Goal: Task Accomplishment & Management: Manage account settings

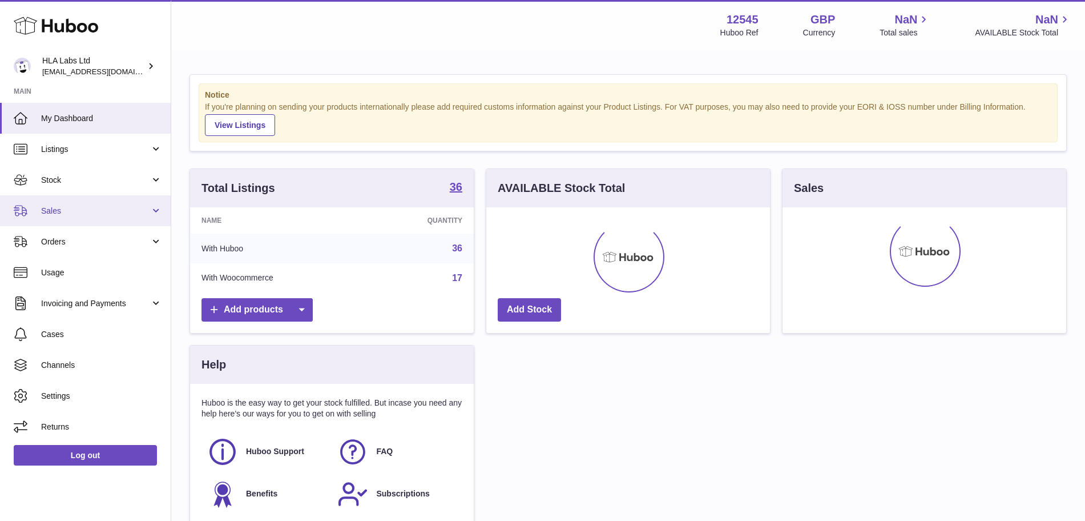
click at [103, 214] on span "Sales" at bounding box center [95, 211] width 109 height 11
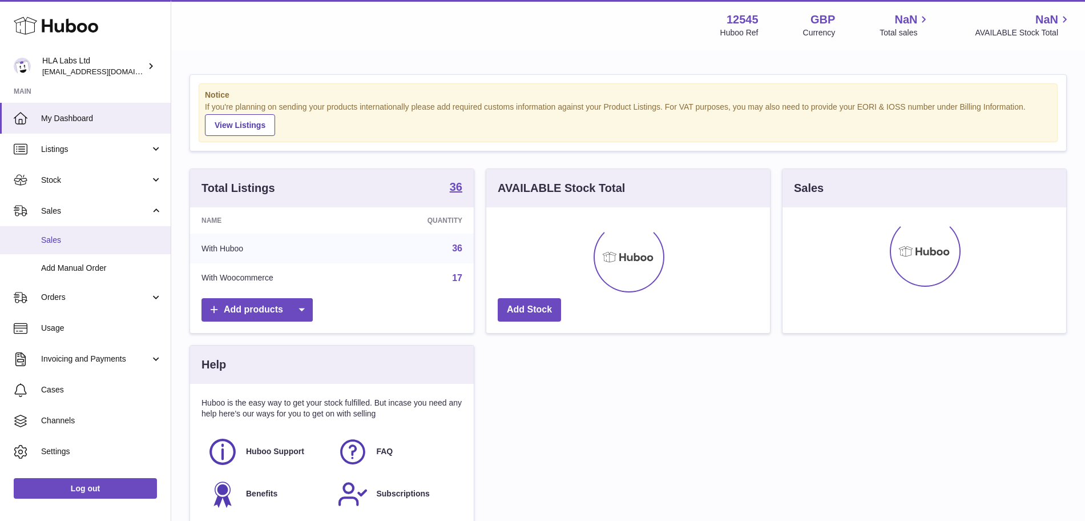
click at [78, 240] on span "Sales" at bounding box center [101, 240] width 121 height 11
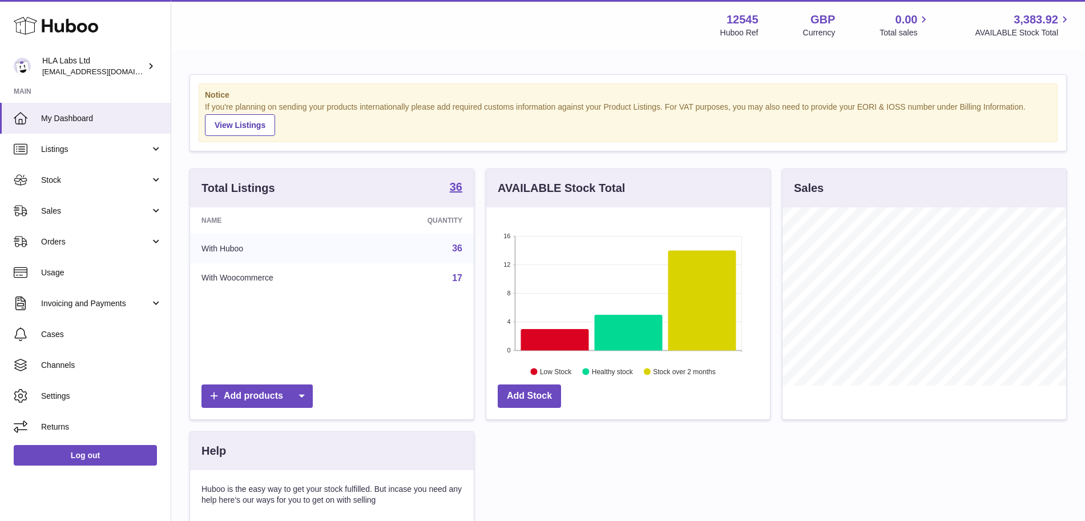
scroll to position [178, 284]
click at [82, 212] on span "Sales" at bounding box center [95, 211] width 109 height 11
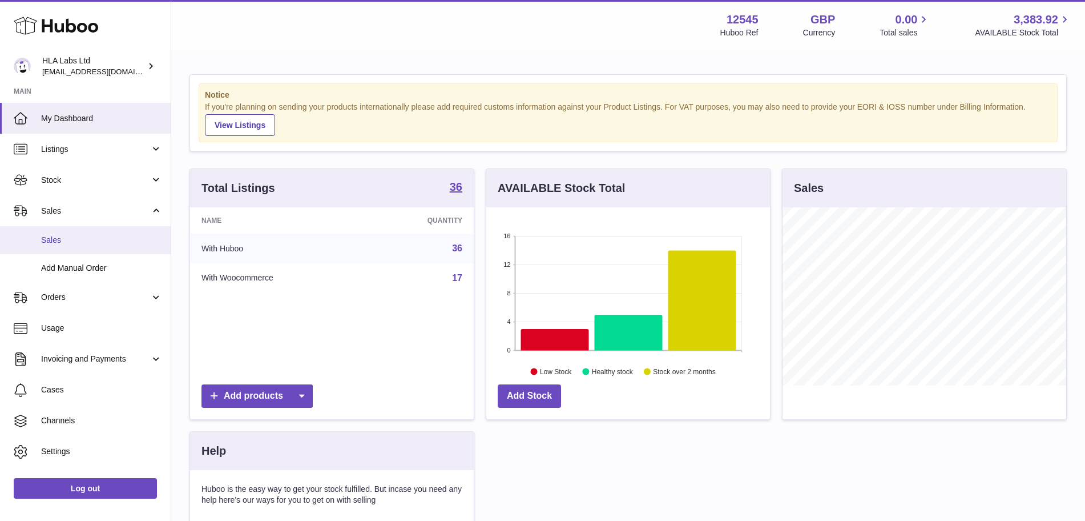
click at [79, 243] on span "Sales" at bounding box center [101, 240] width 121 height 11
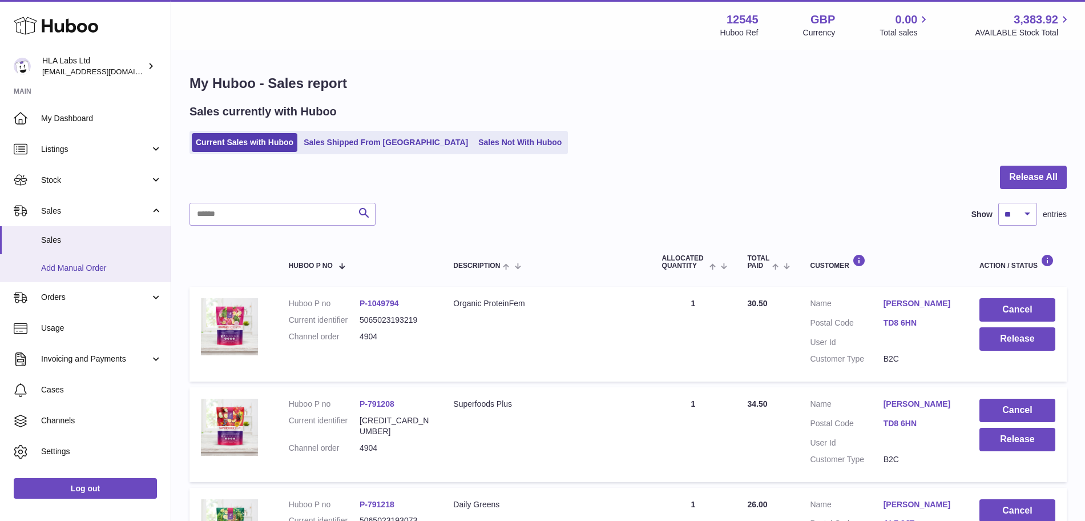
click at [92, 269] on span "Add Manual Order" at bounding box center [101, 268] width 121 height 11
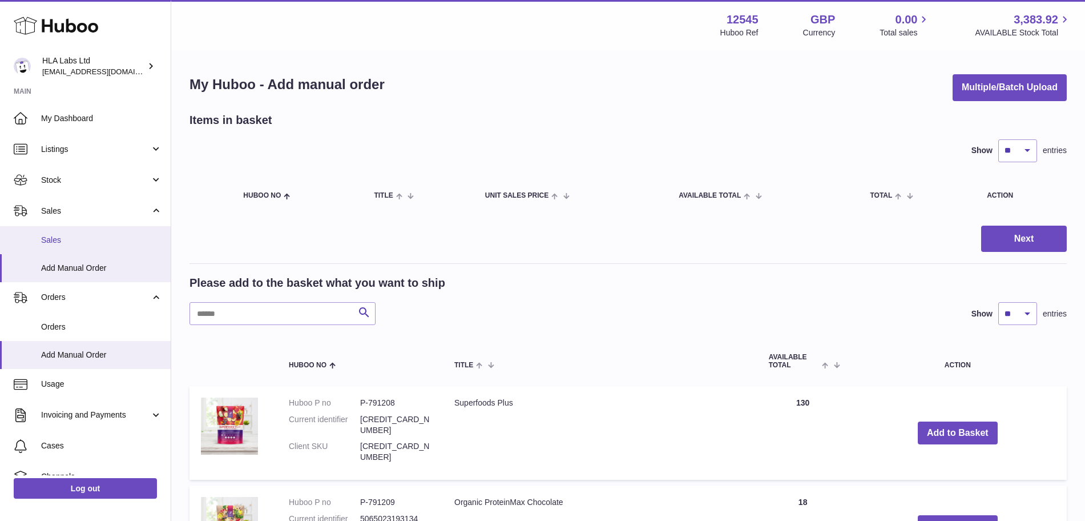
click at [71, 242] on span "Sales" at bounding box center [101, 240] width 121 height 11
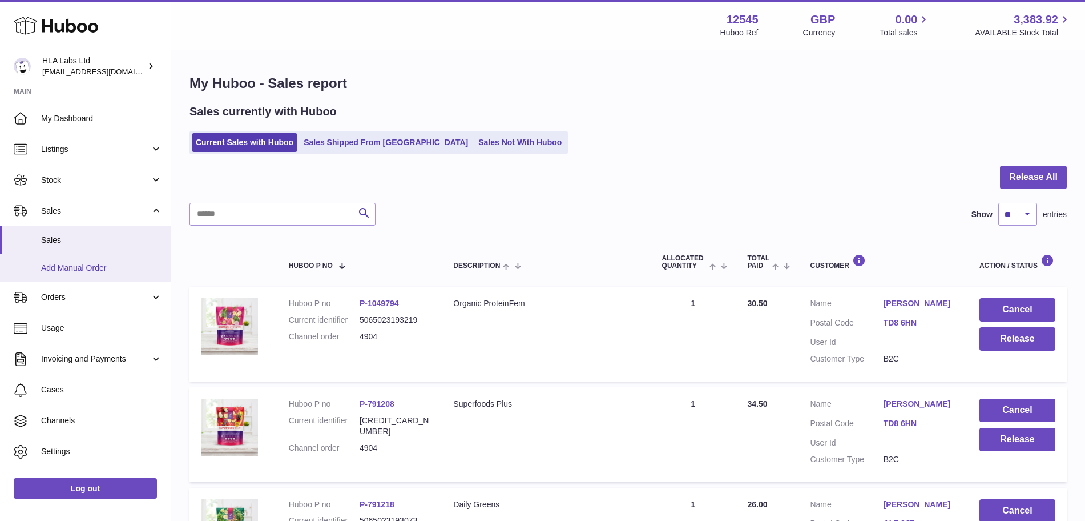
click at [67, 271] on span "Add Manual Order" at bounding box center [101, 268] width 121 height 11
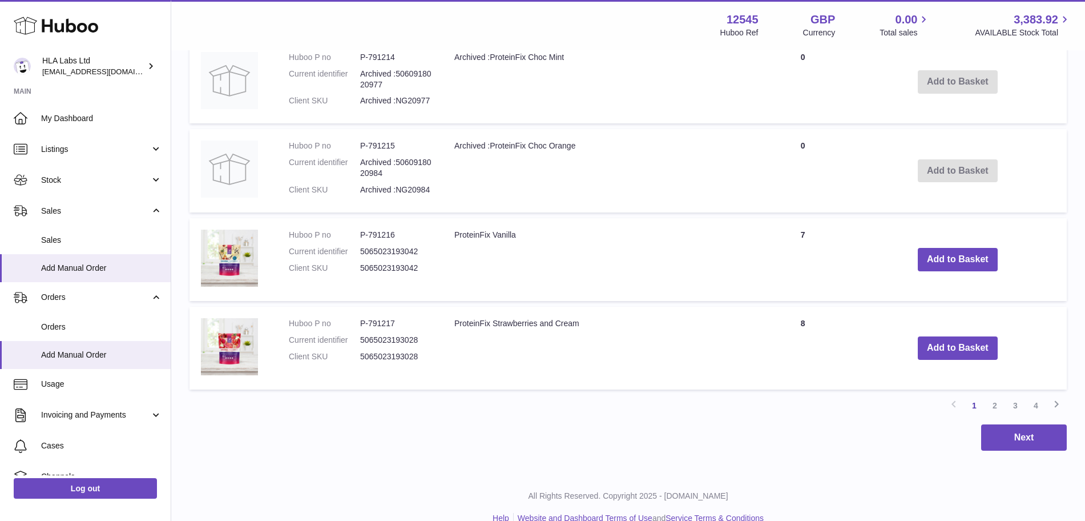
scroll to position [887, 0]
click at [991, 396] on link "2" at bounding box center [995, 406] width 21 height 21
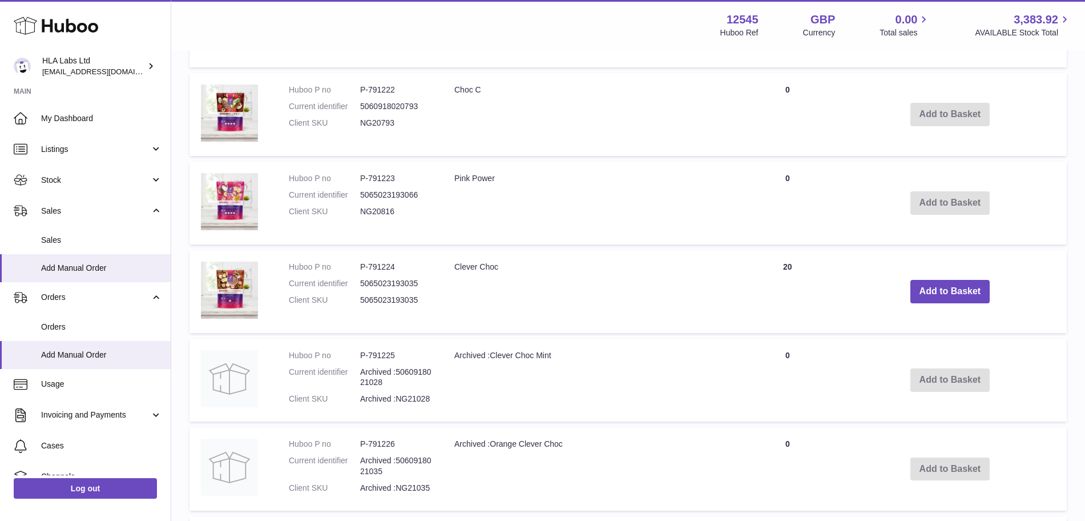
scroll to position [896, 0]
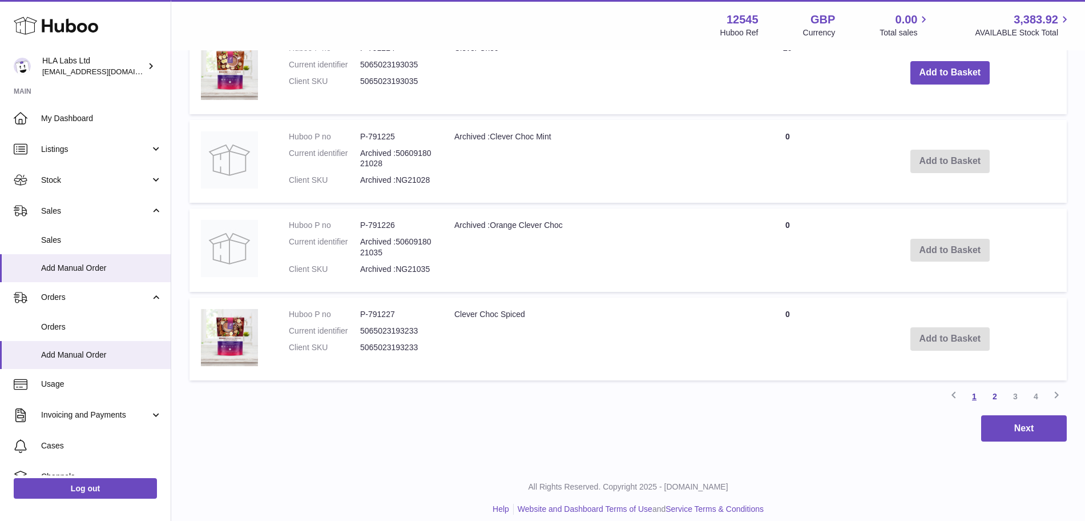
click at [972, 386] on link "1" at bounding box center [974, 396] width 21 height 21
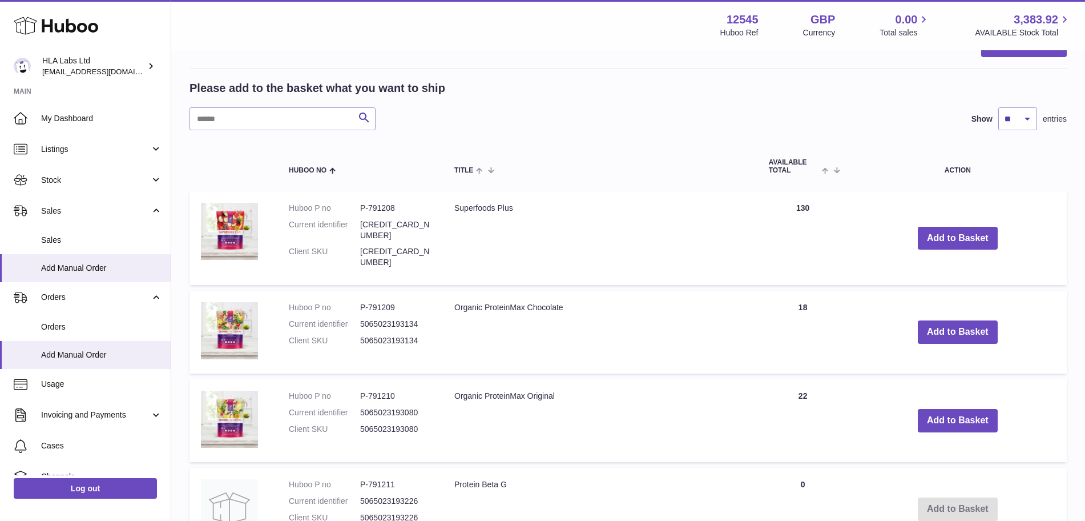
scroll to position [192, 0]
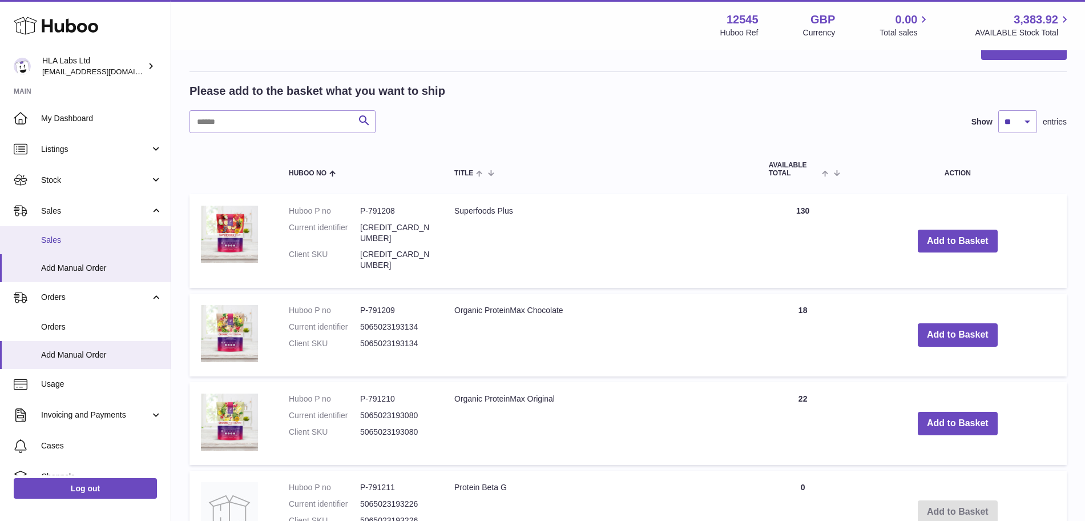
click at [95, 239] on span "Sales" at bounding box center [101, 240] width 121 height 11
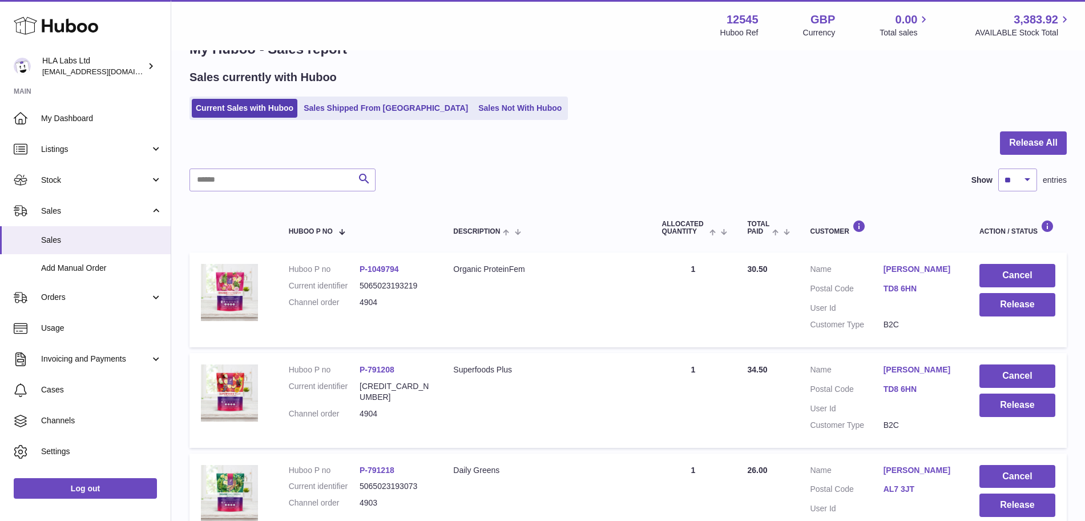
scroll to position [34, 0]
click at [1024, 144] on button "Release All" at bounding box center [1033, 143] width 67 height 23
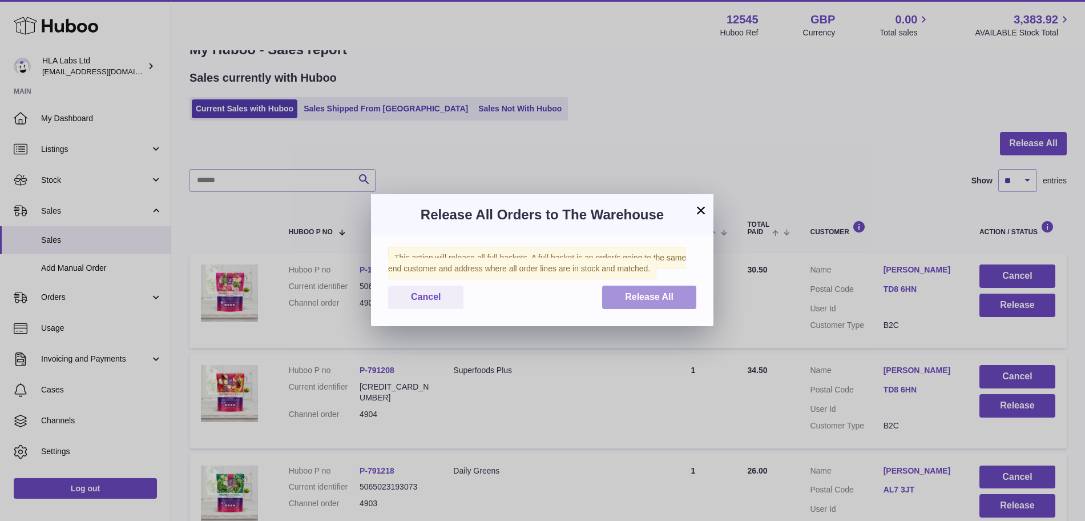
click at [649, 301] on span "Release All" at bounding box center [649, 297] width 49 height 10
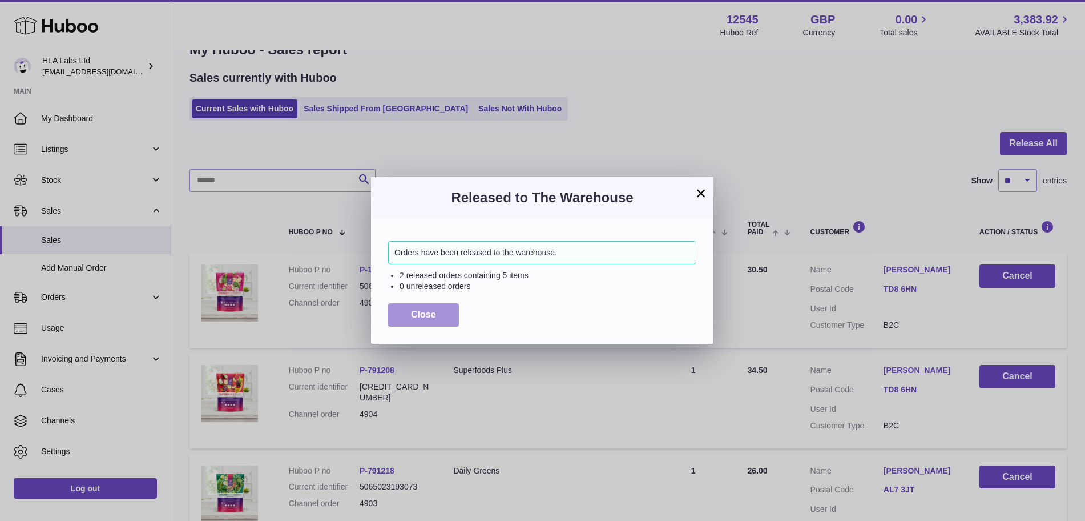
click at [426, 317] on span "Close" at bounding box center [423, 314] width 25 height 10
